Goal: Connect with others: Connect with others

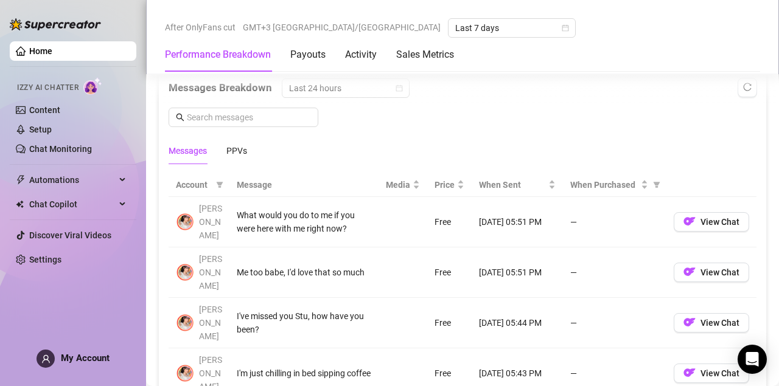
scroll to position [1055, 0]
click at [692, 215] on img "button" at bounding box center [689, 221] width 12 height 12
click at [701, 217] on span "View Chat" at bounding box center [719, 222] width 39 height 10
click at [706, 217] on span "View Chat" at bounding box center [719, 222] width 39 height 10
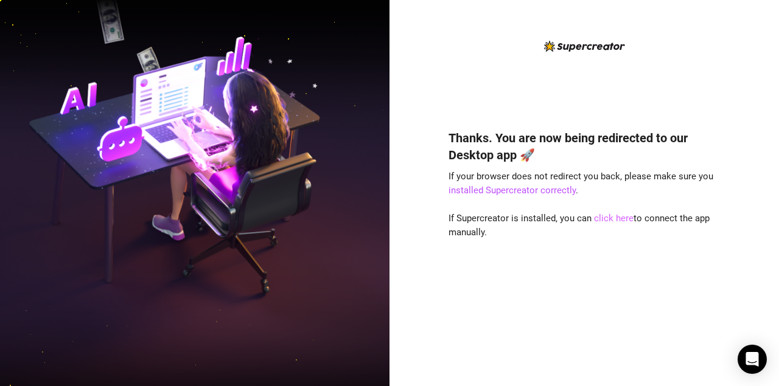
click at [614, 216] on link "click here" at bounding box center [614, 218] width 40 height 11
click at [612, 217] on link "click here" at bounding box center [614, 218] width 40 height 11
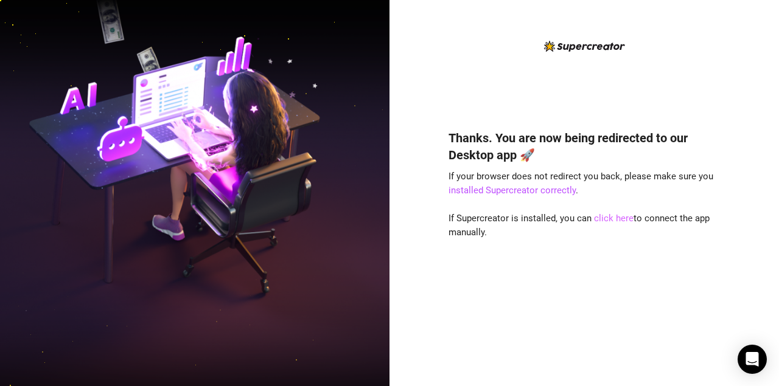
click at [612, 217] on link "click here" at bounding box center [614, 218] width 40 height 11
click at [605, 220] on link "click here" at bounding box center [614, 218] width 40 height 11
click at [606, 215] on link "click here" at bounding box center [614, 218] width 40 height 11
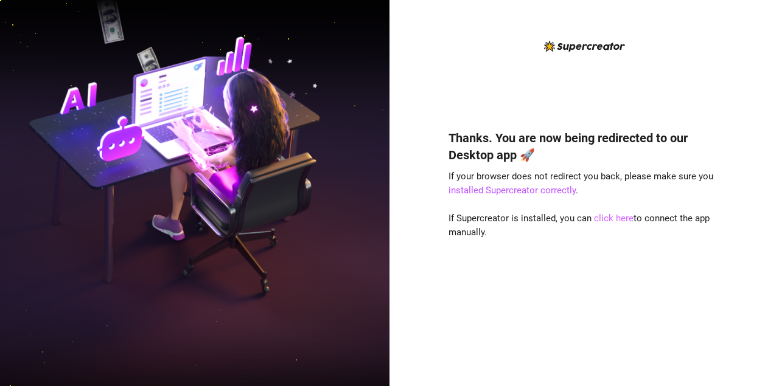
click at [606, 215] on link "click here" at bounding box center [614, 218] width 40 height 11
